Goal: Information Seeking & Learning: Learn about a topic

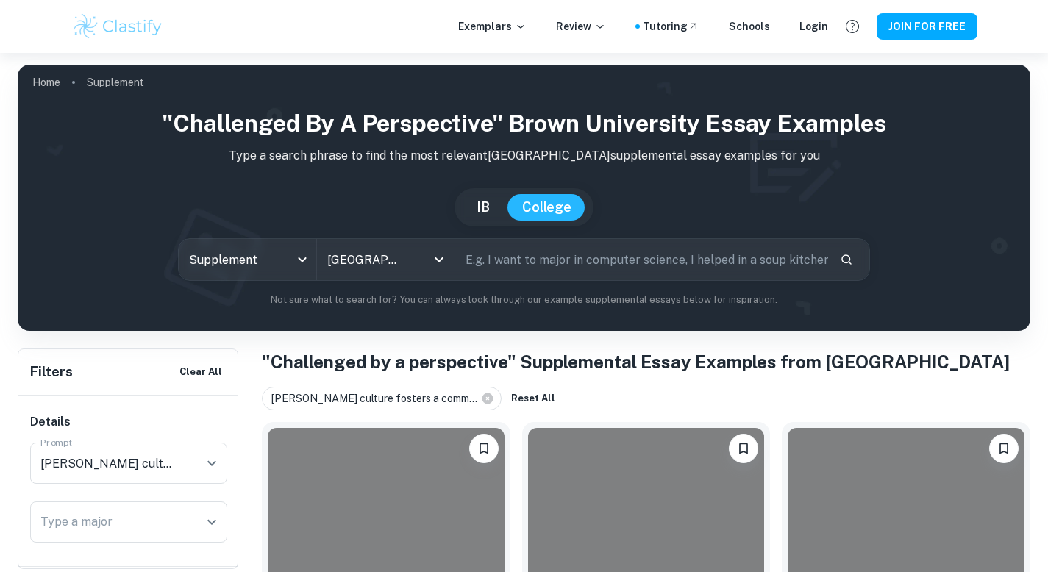
click at [509, 276] on input "text" at bounding box center [642, 259] width 374 height 41
type input "inspire"
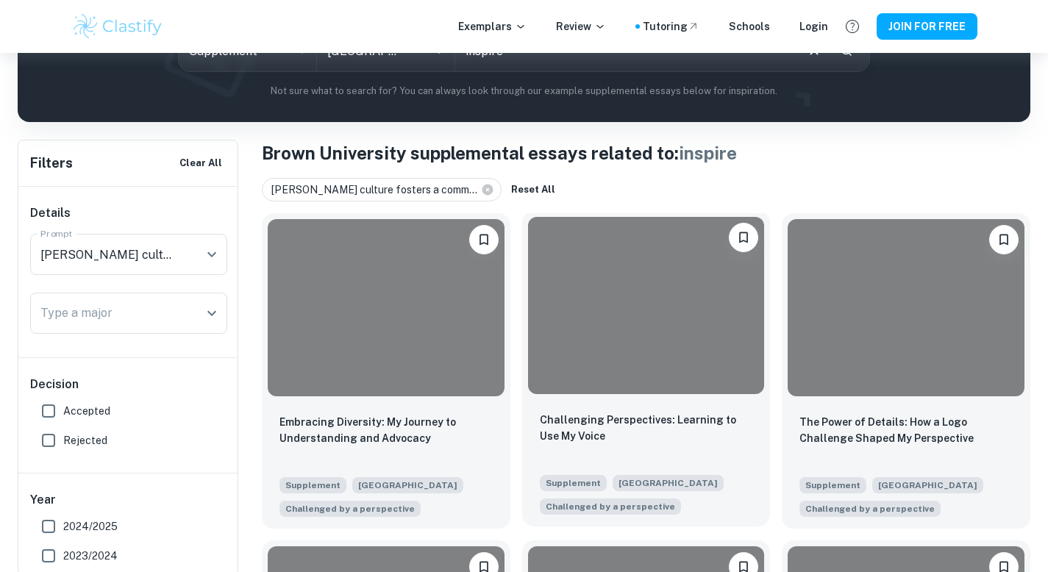
scroll to position [389, 0]
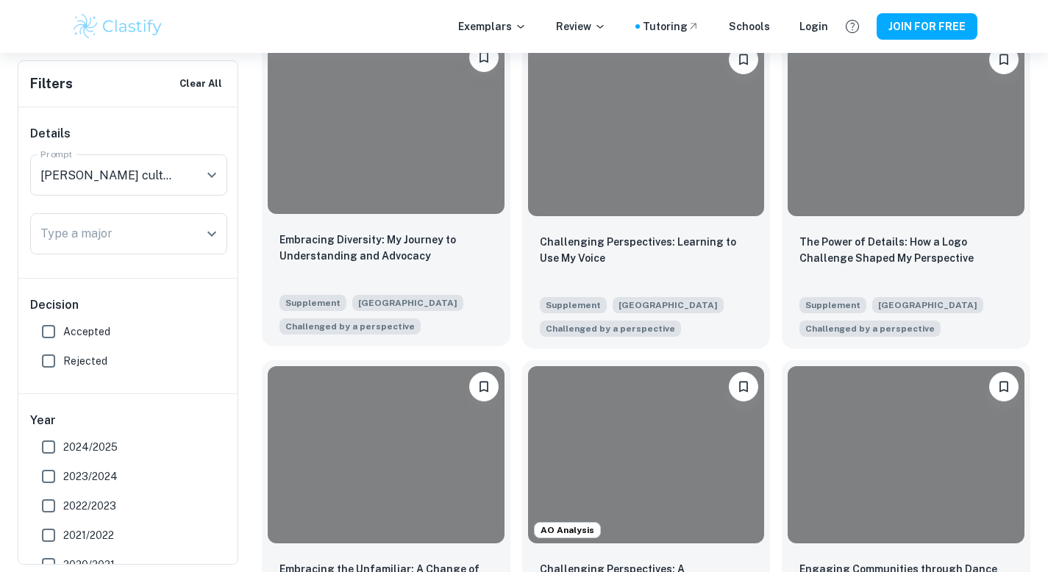
click at [440, 177] on div at bounding box center [386, 125] width 237 height 177
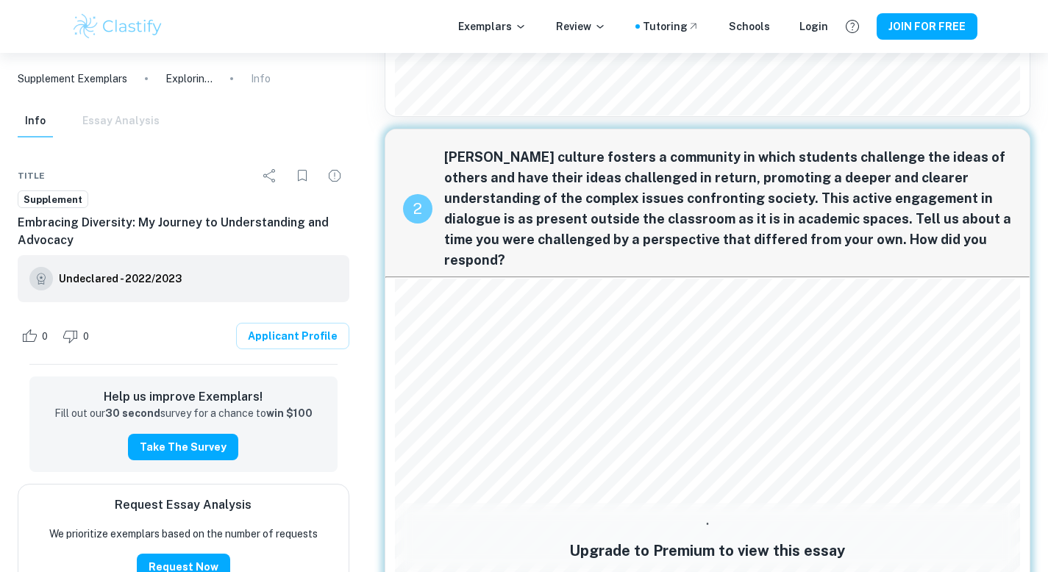
scroll to position [697, 0]
